Goal: Task Accomplishment & Management: Manage account settings

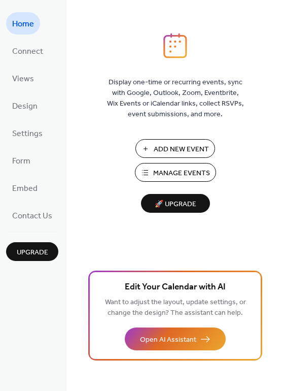
click at [188, 168] on span "Manage Events" at bounding box center [181, 173] width 57 height 11
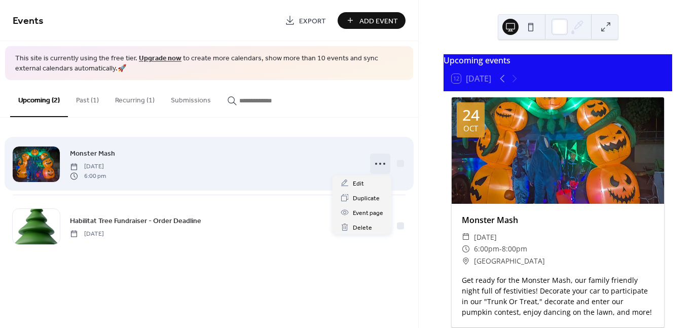
click at [377, 161] on icon at bounding box center [380, 164] width 16 height 16
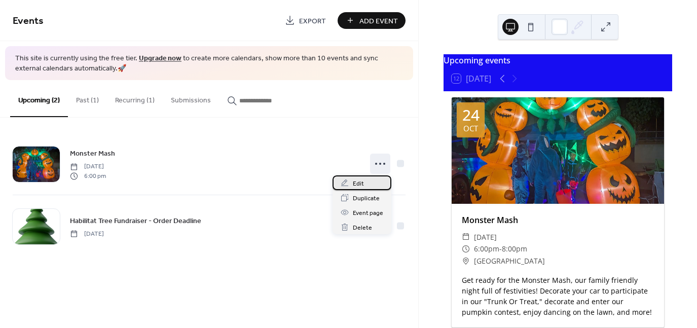
click at [359, 183] on span "Edit" at bounding box center [358, 184] width 11 height 11
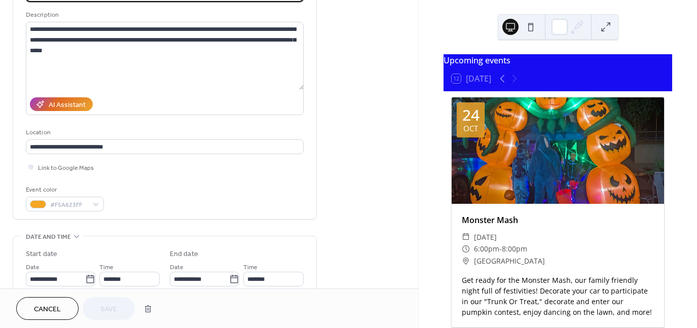
scroll to position [101, 0]
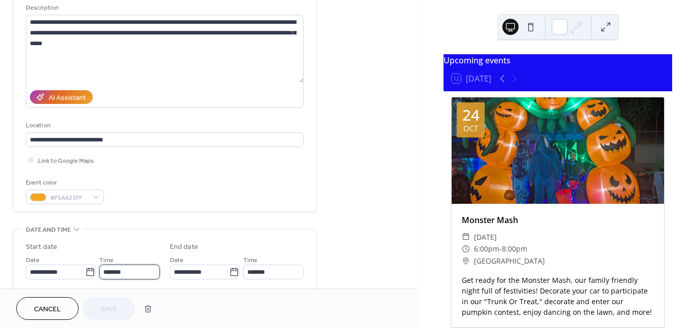
click at [116, 271] on input "*******" at bounding box center [129, 272] width 60 height 15
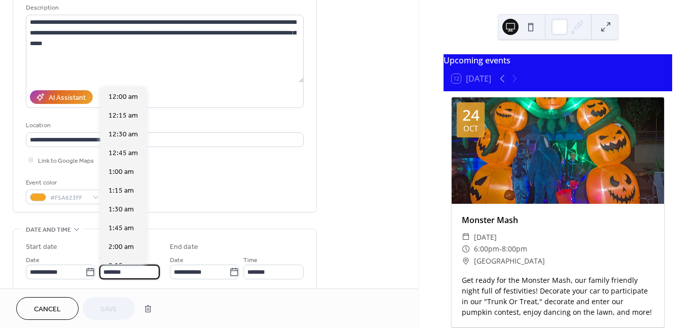
scroll to position [1351, 0]
click at [133, 136] on div "6:30 pm" at bounding box center [123, 133] width 46 height 19
type input "*******"
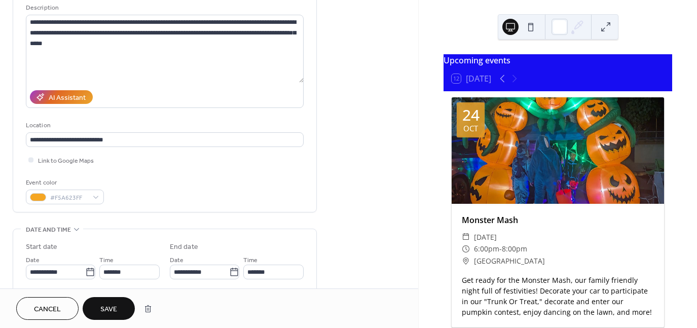
click at [115, 309] on span "Save" at bounding box center [108, 309] width 17 height 11
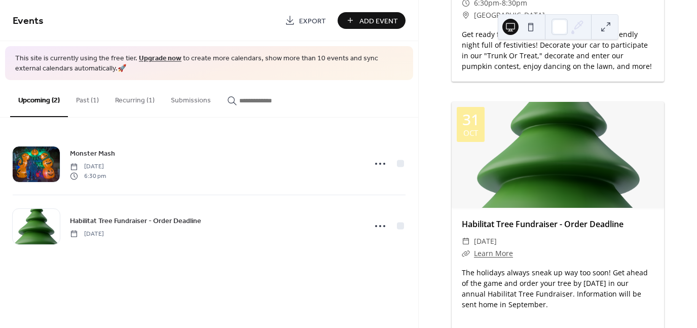
scroll to position [355, 0]
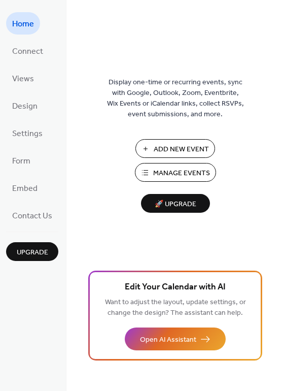
click at [174, 173] on span "Manage Events" at bounding box center [181, 173] width 57 height 11
